Goal: Find specific page/section: Find specific page/section

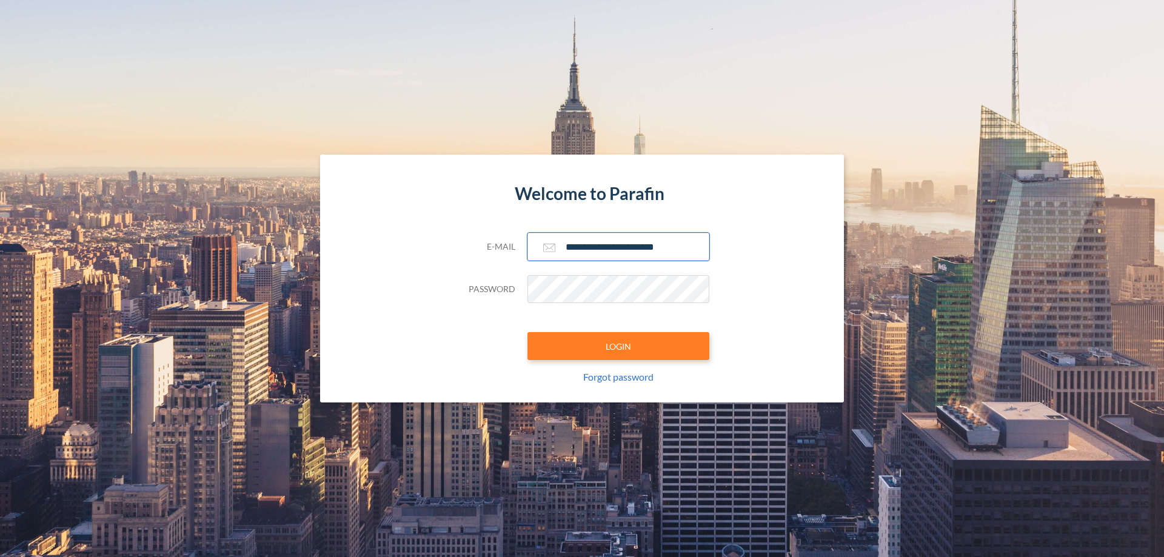
type input "**********"
click at [618, 346] on button "LOGIN" at bounding box center [618, 346] width 182 height 28
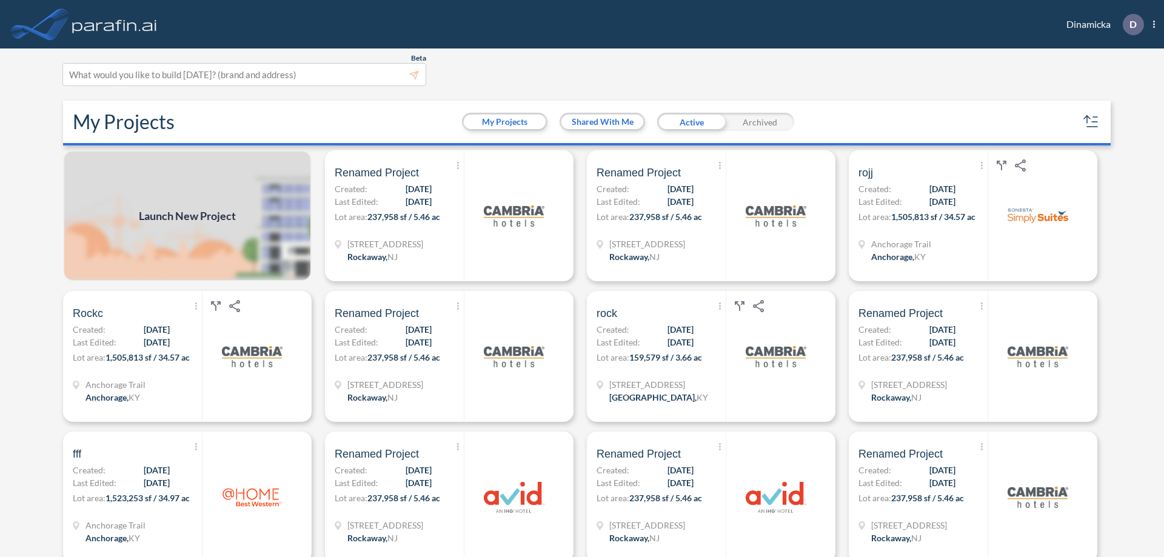
scroll to position [3, 0]
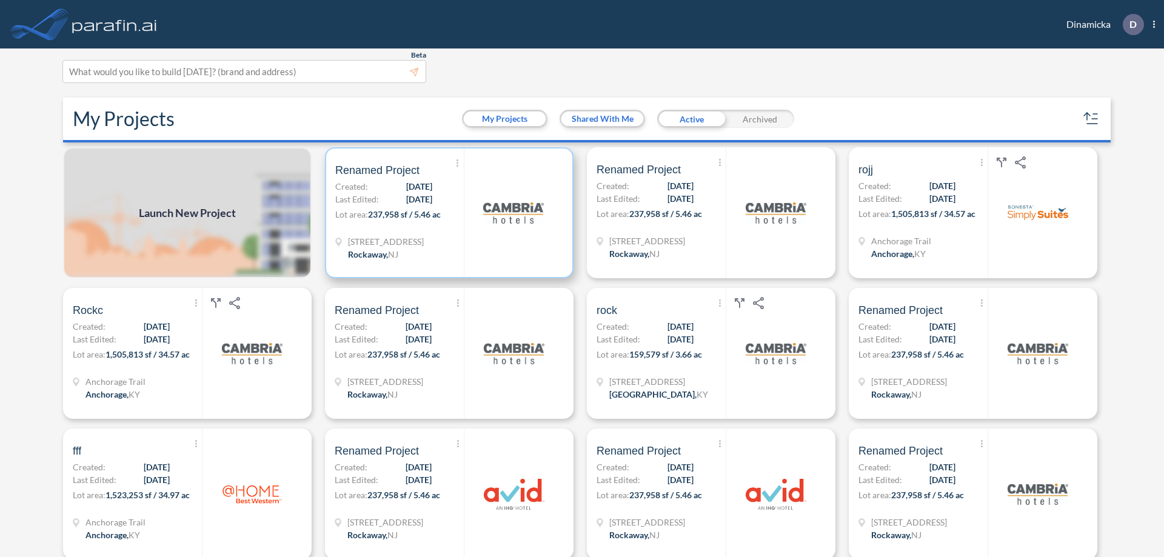
click at [447, 213] on p "Lot area: 237,958 sf / 5.46 ac" at bounding box center [399, 217] width 128 height 18
